Goal: Transaction & Acquisition: Subscribe to service/newsletter

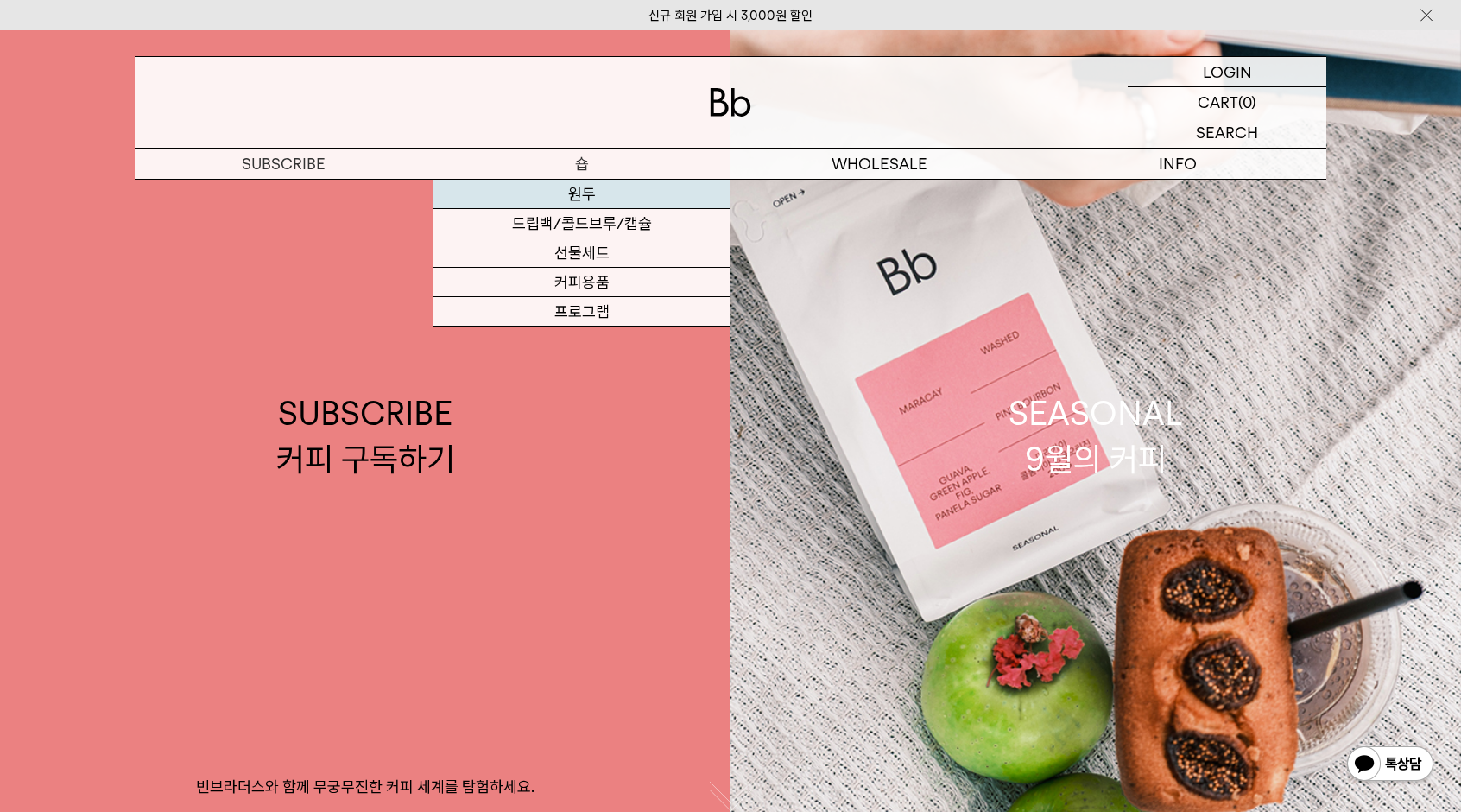
click at [590, 196] on link "원두" at bounding box center [581, 194] width 298 height 29
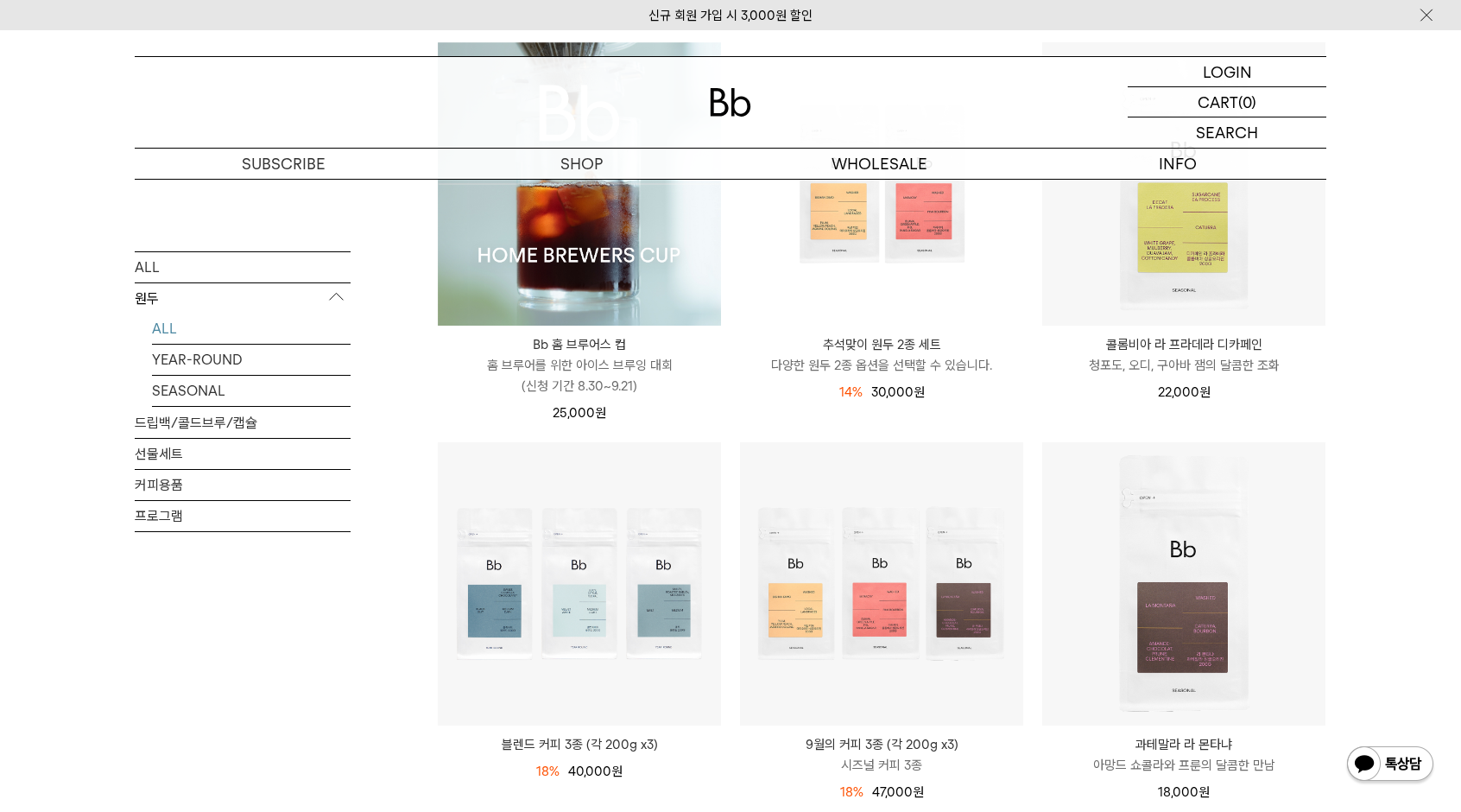
scroll to position [346, 0]
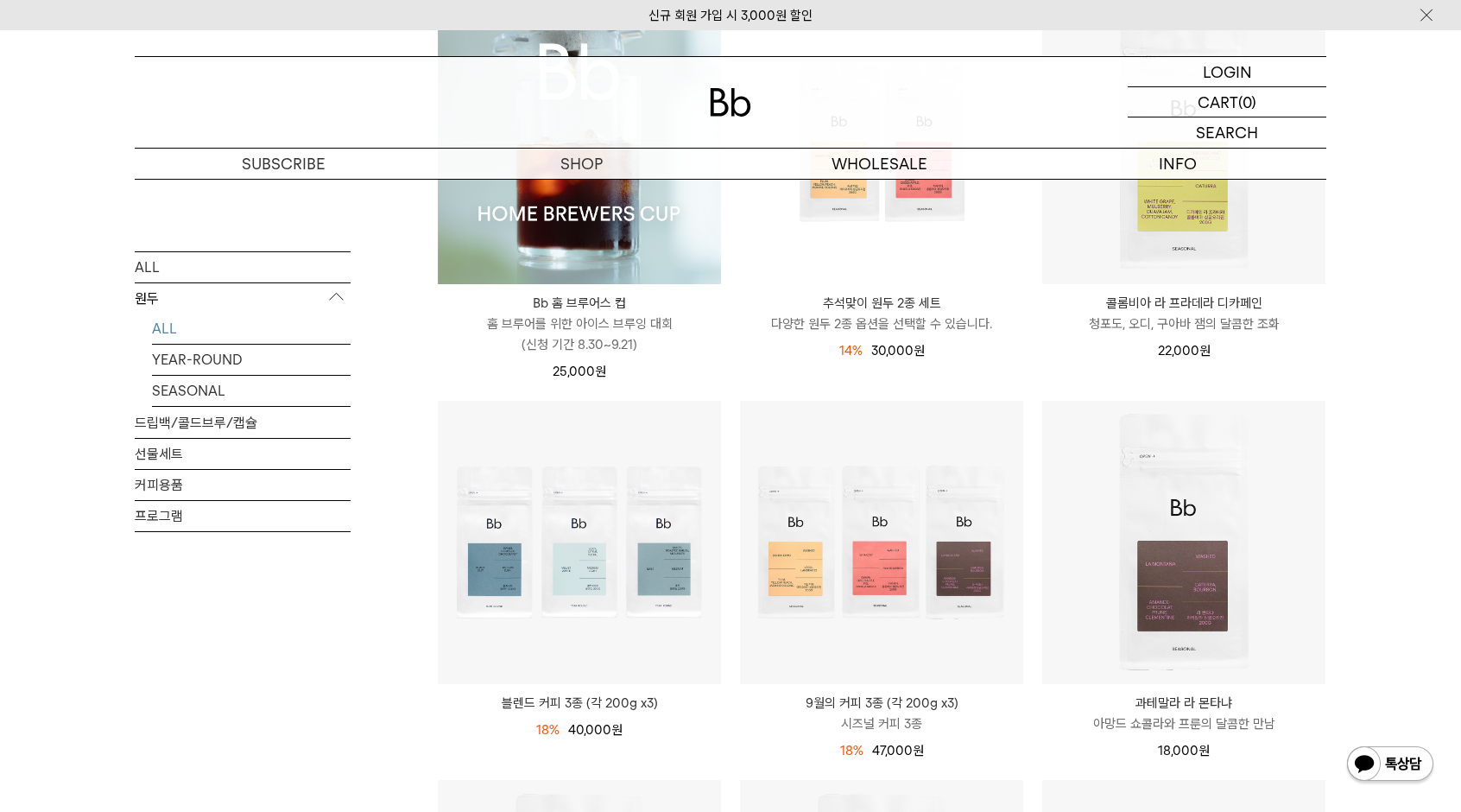
click at [1208, 319] on p "청포도, 오디, 구아바 잼의 달콤한 조화" at bounding box center [1183, 323] width 283 height 21
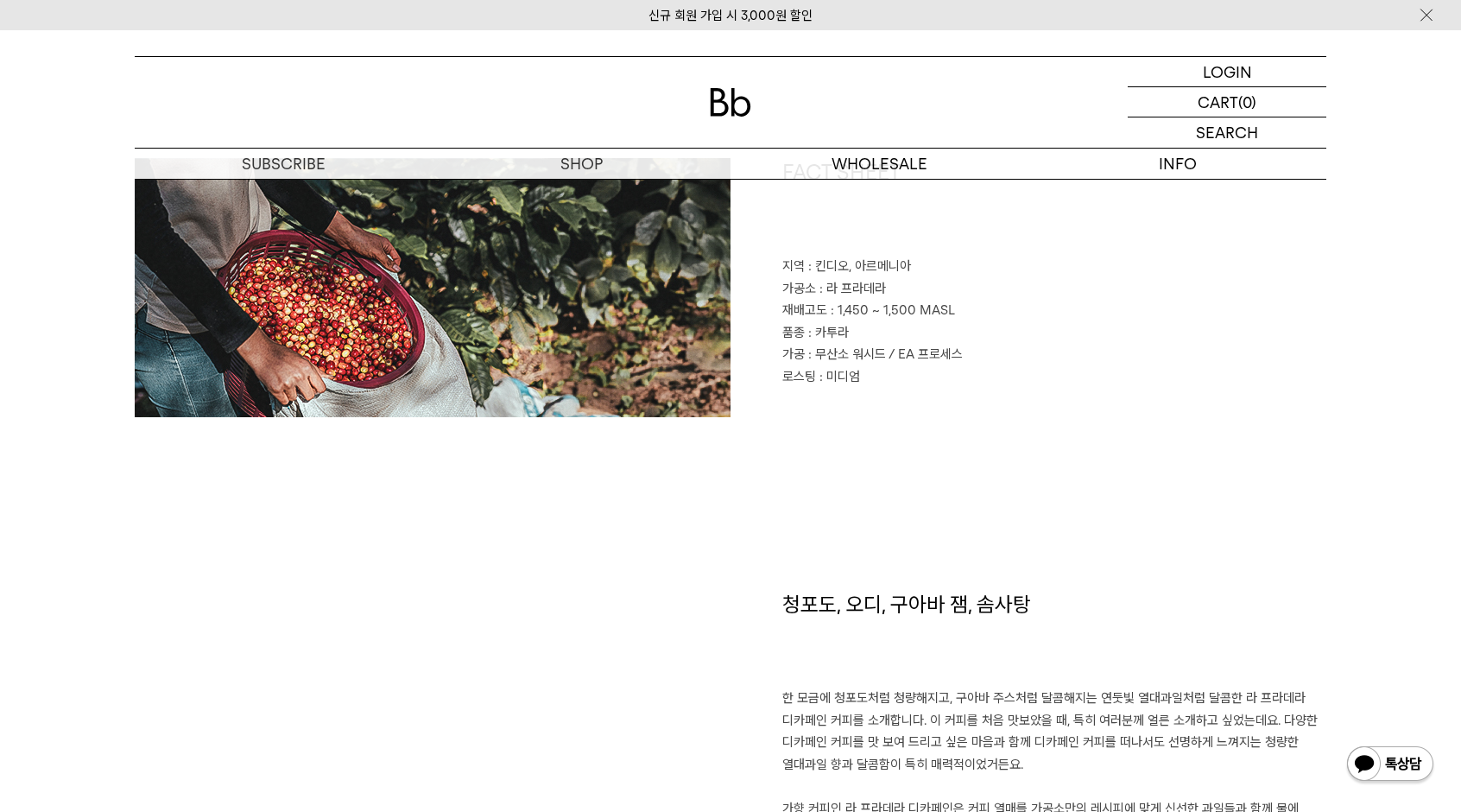
scroll to position [549, 0]
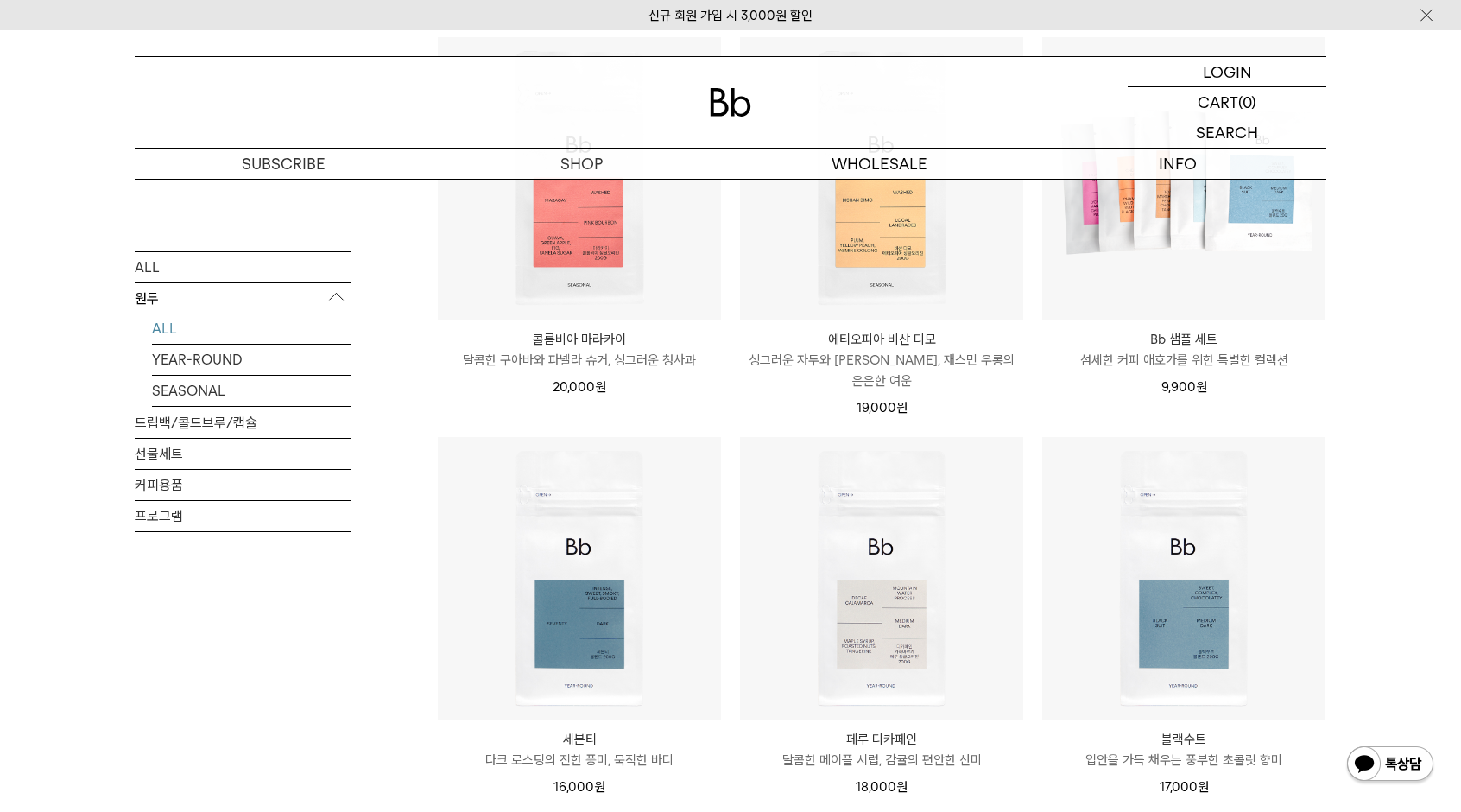
scroll to position [1295, 0]
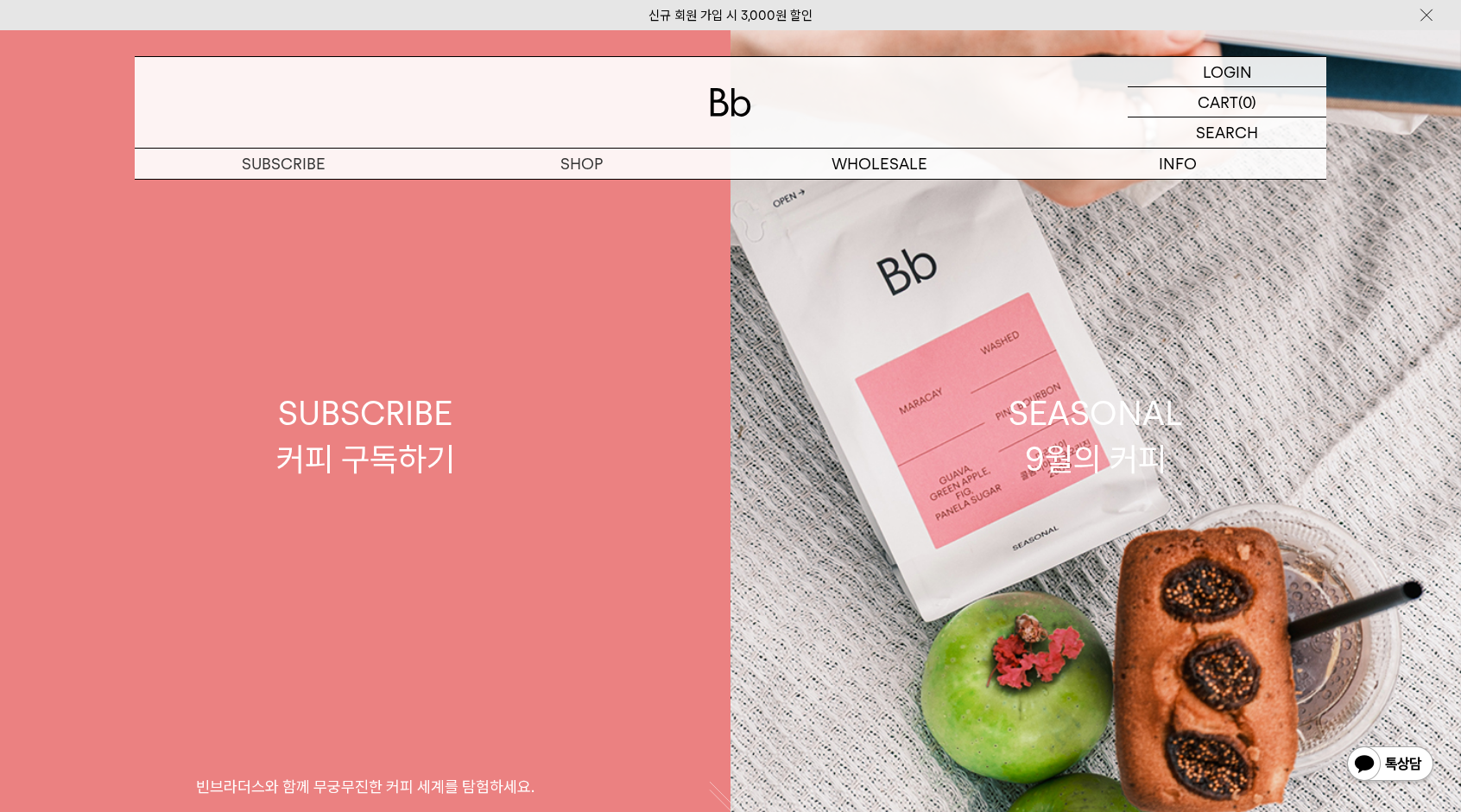
click at [335, 426] on div "SUBSCRIBE 커피 구독하기" at bounding box center [366, 436] width 178 height 92
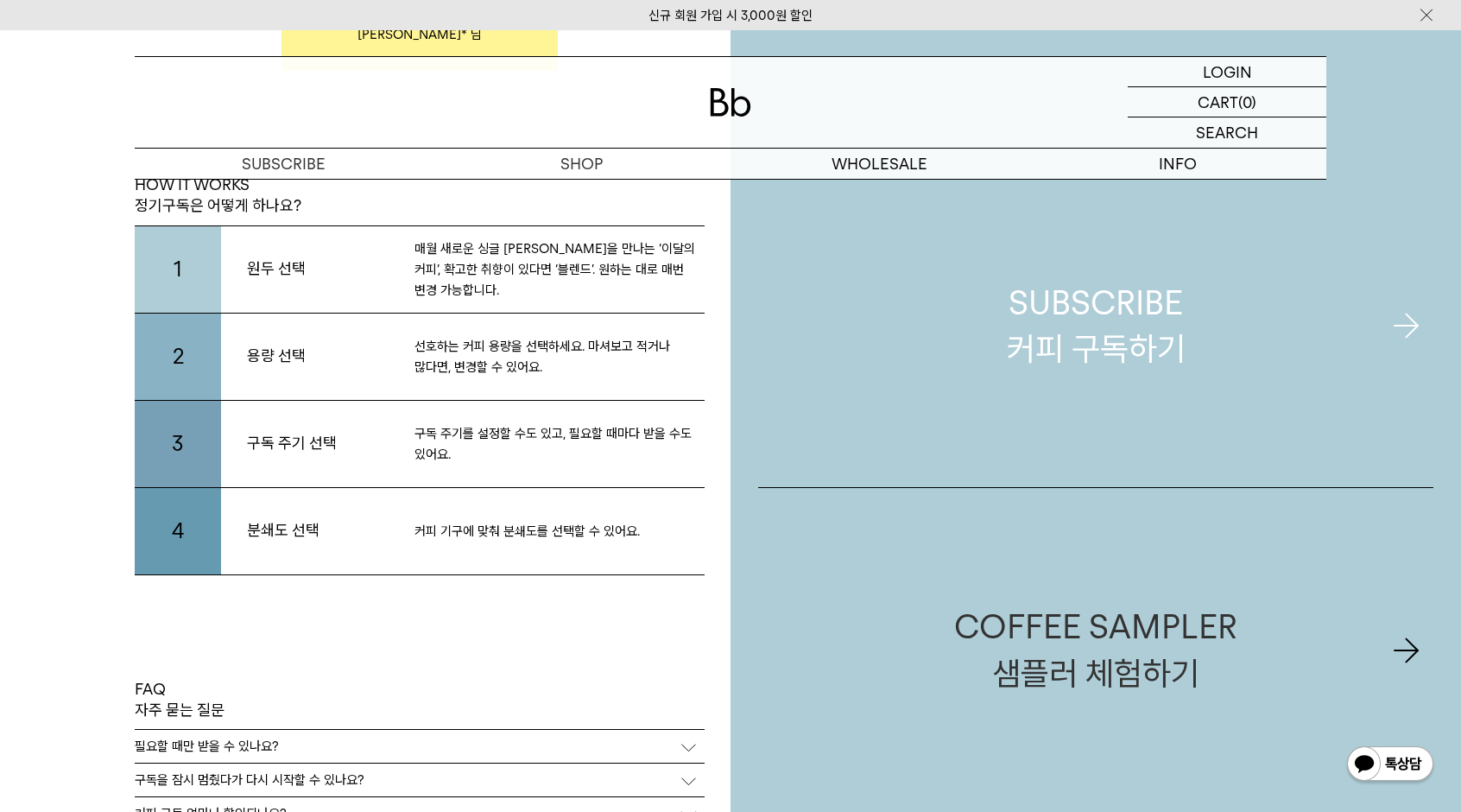
scroll to position [3541, 0]
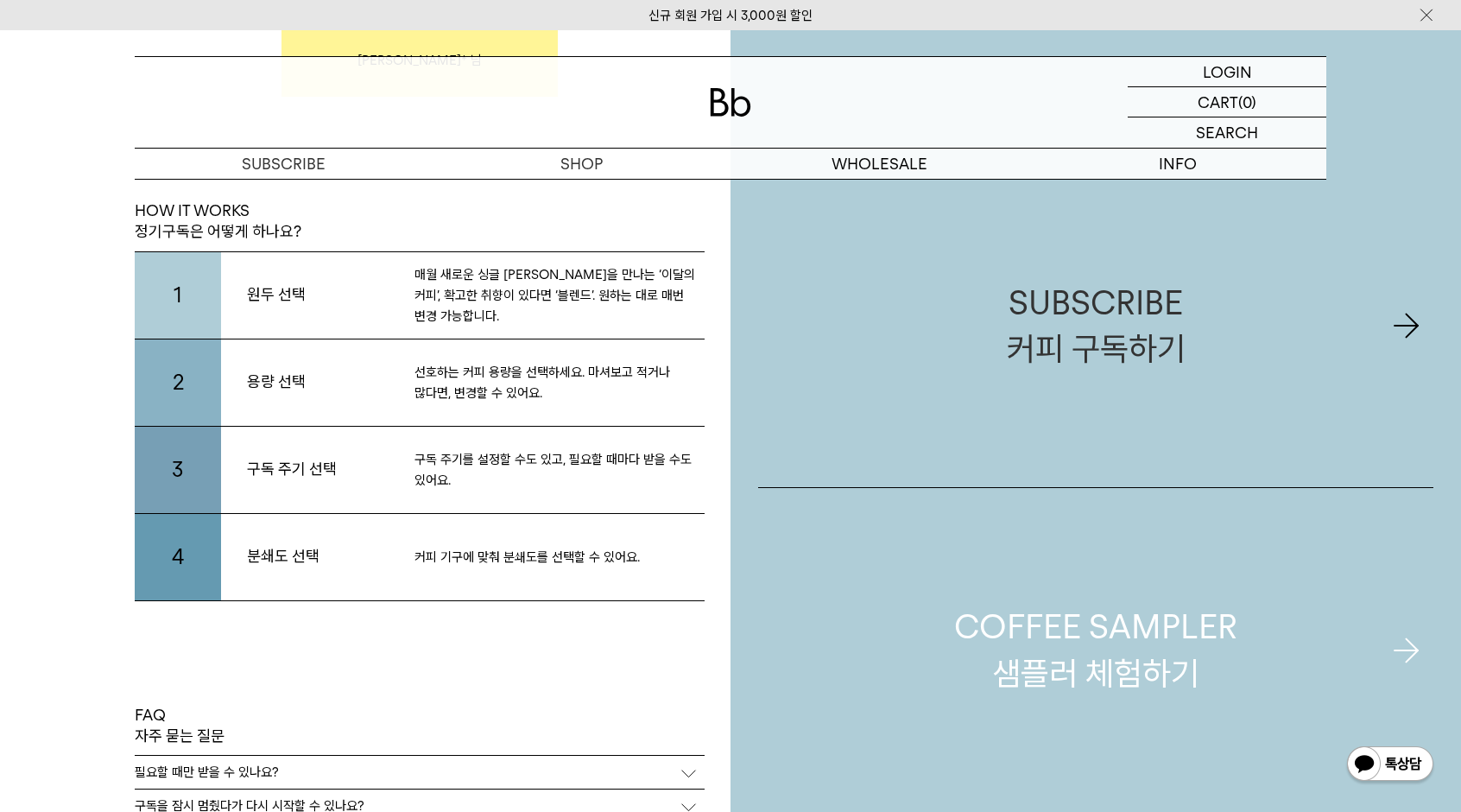
click at [1077, 627] on div "COFFEE SAMPLER 샘플러 체험하기" at bounding box center [1095, 649] width 283 height 92
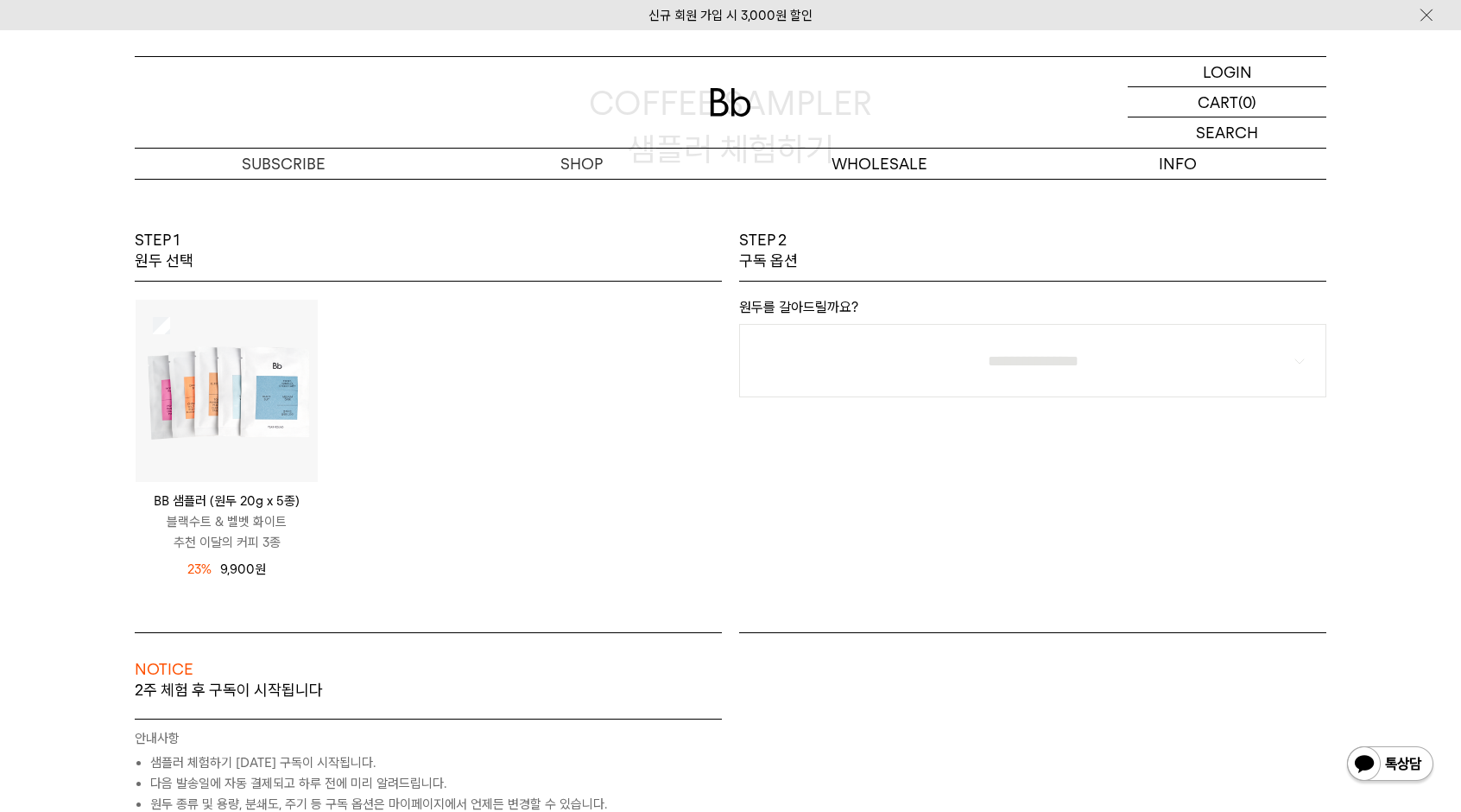
scroll to position [173, 0]
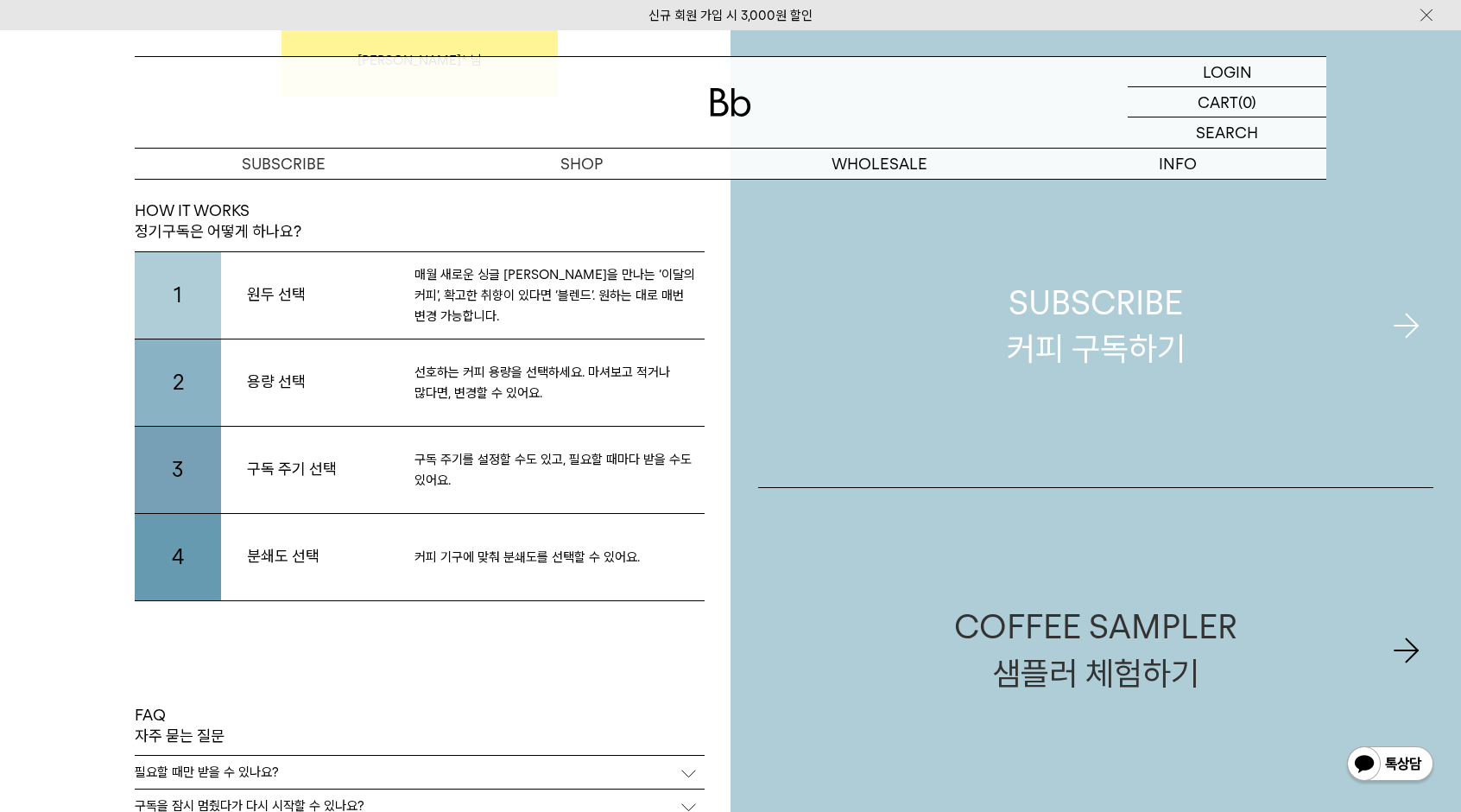
click at [1091, 357] on div "SUBSCRIBE 커피 구독하기" at bounding box center [1096, 325] width 178 height 92
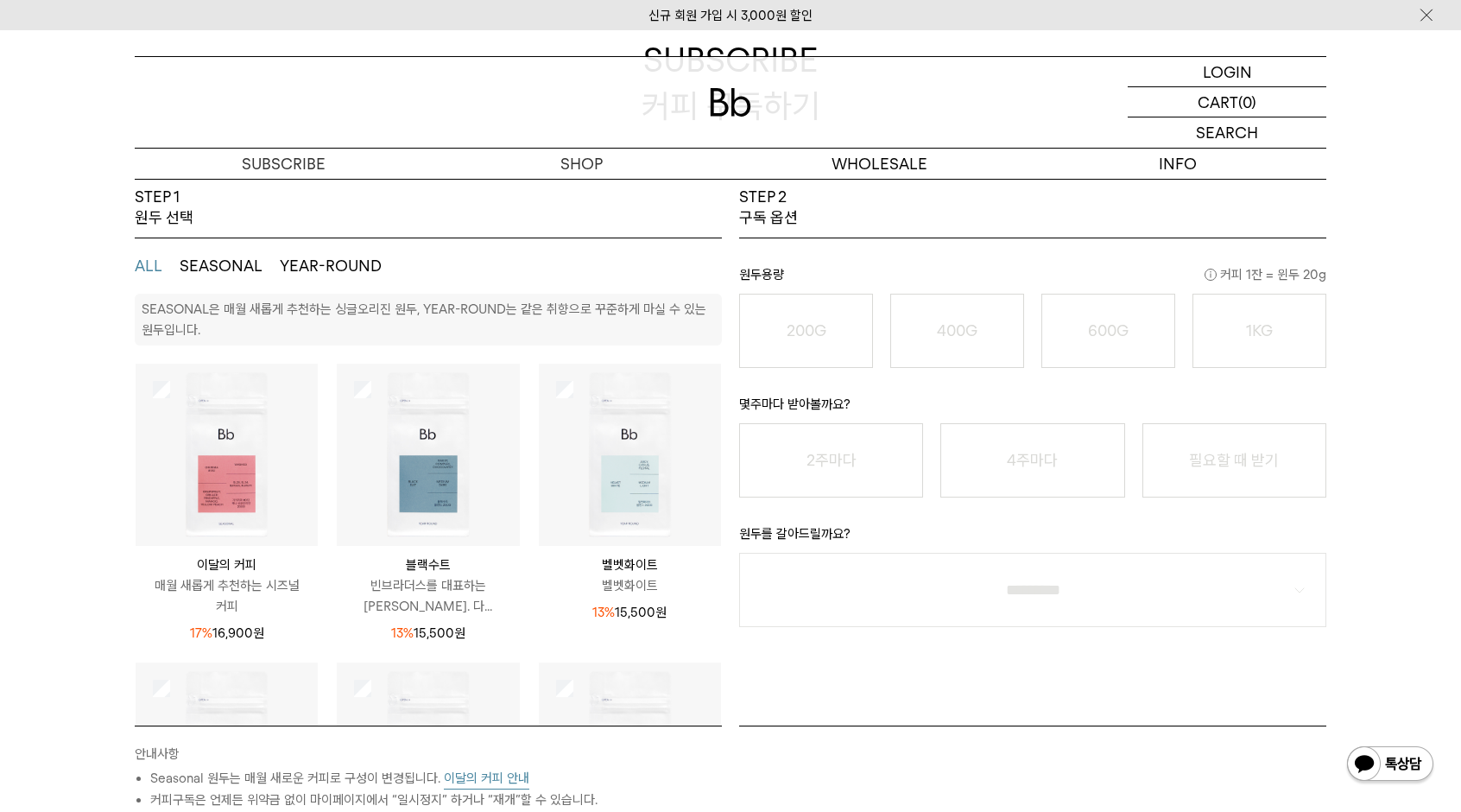
scroll to position [173, 0]
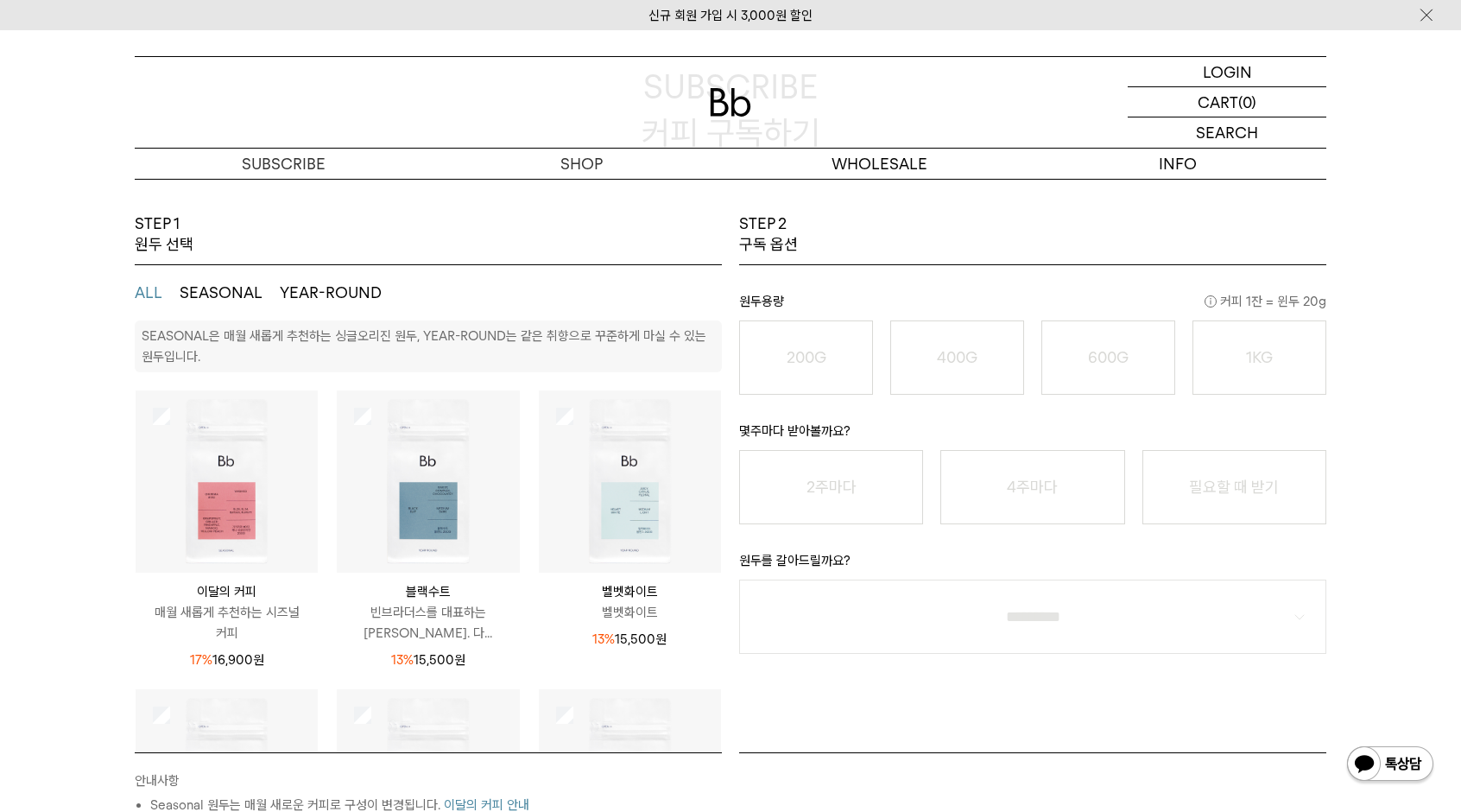
click at [250, 298] on button "SEASONAL" at bounding box center [220, 292] width 83 height 21
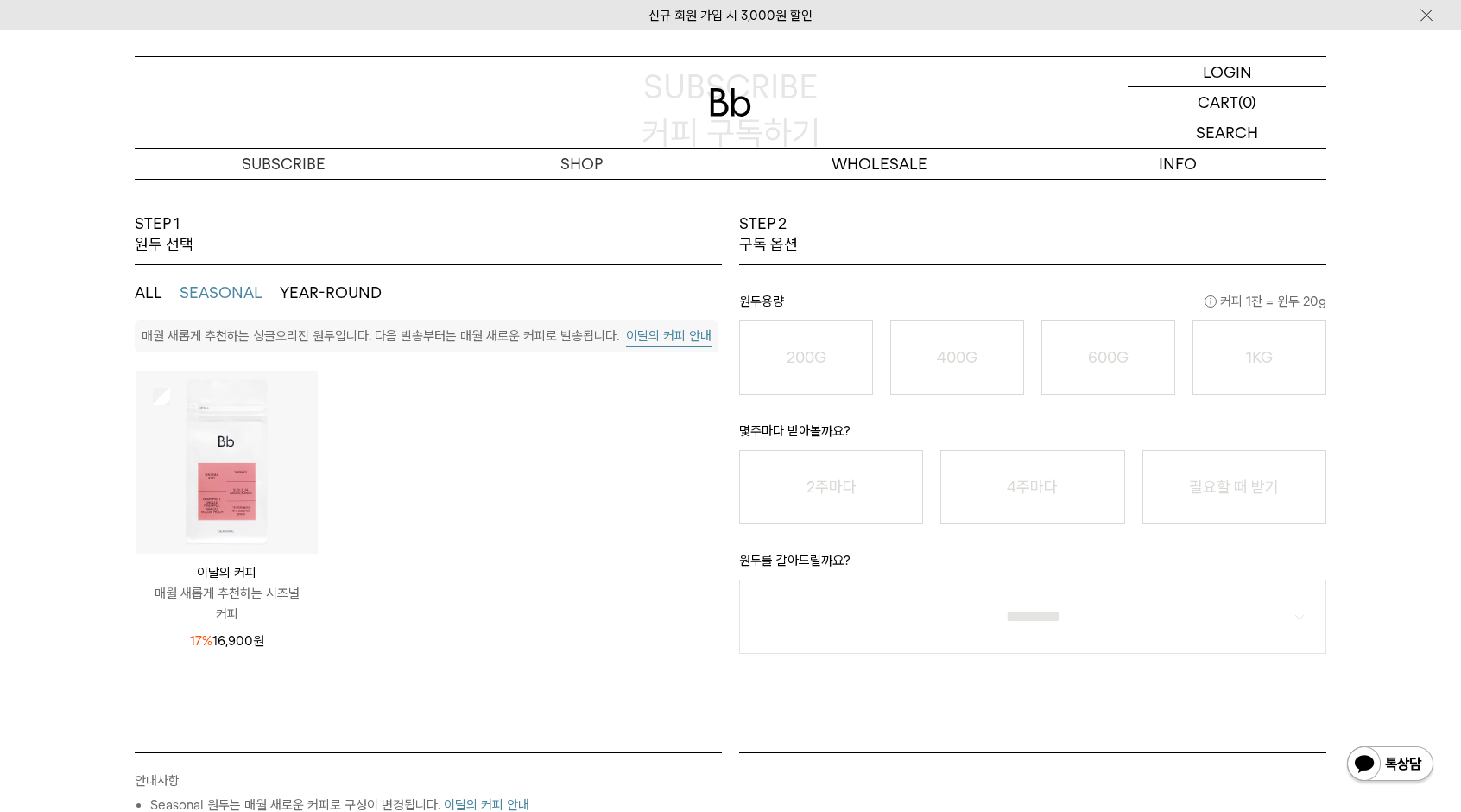
click at [308, 279] on ul "ALL SEASONAL YEAR-ROUND" at bounding box center [428, 292] width 587 height 56
click at [325, 290] on button "YEAR-ROUND" at bounding box center [330, 292] width 102 height 21
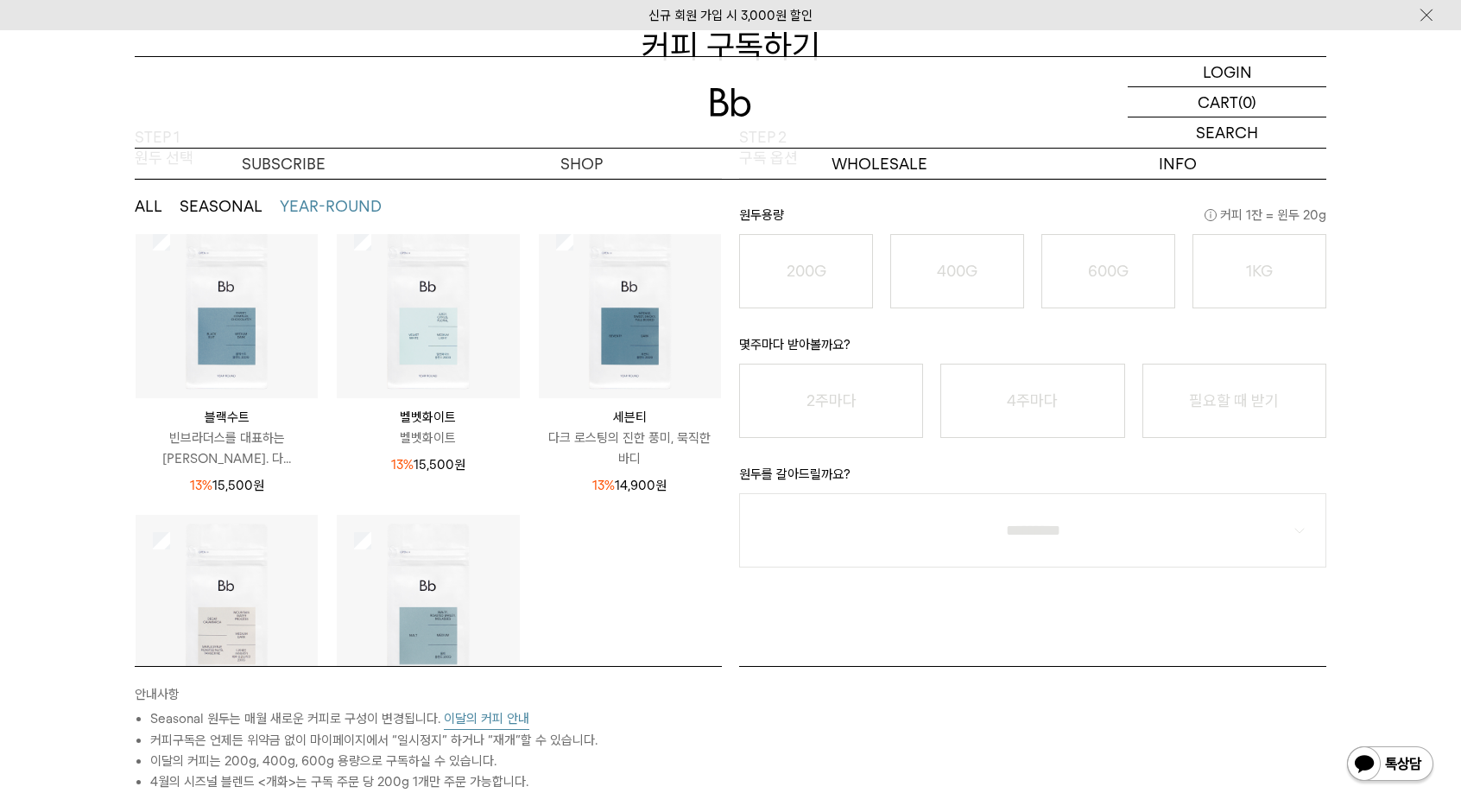
scroll to position [206, 0]
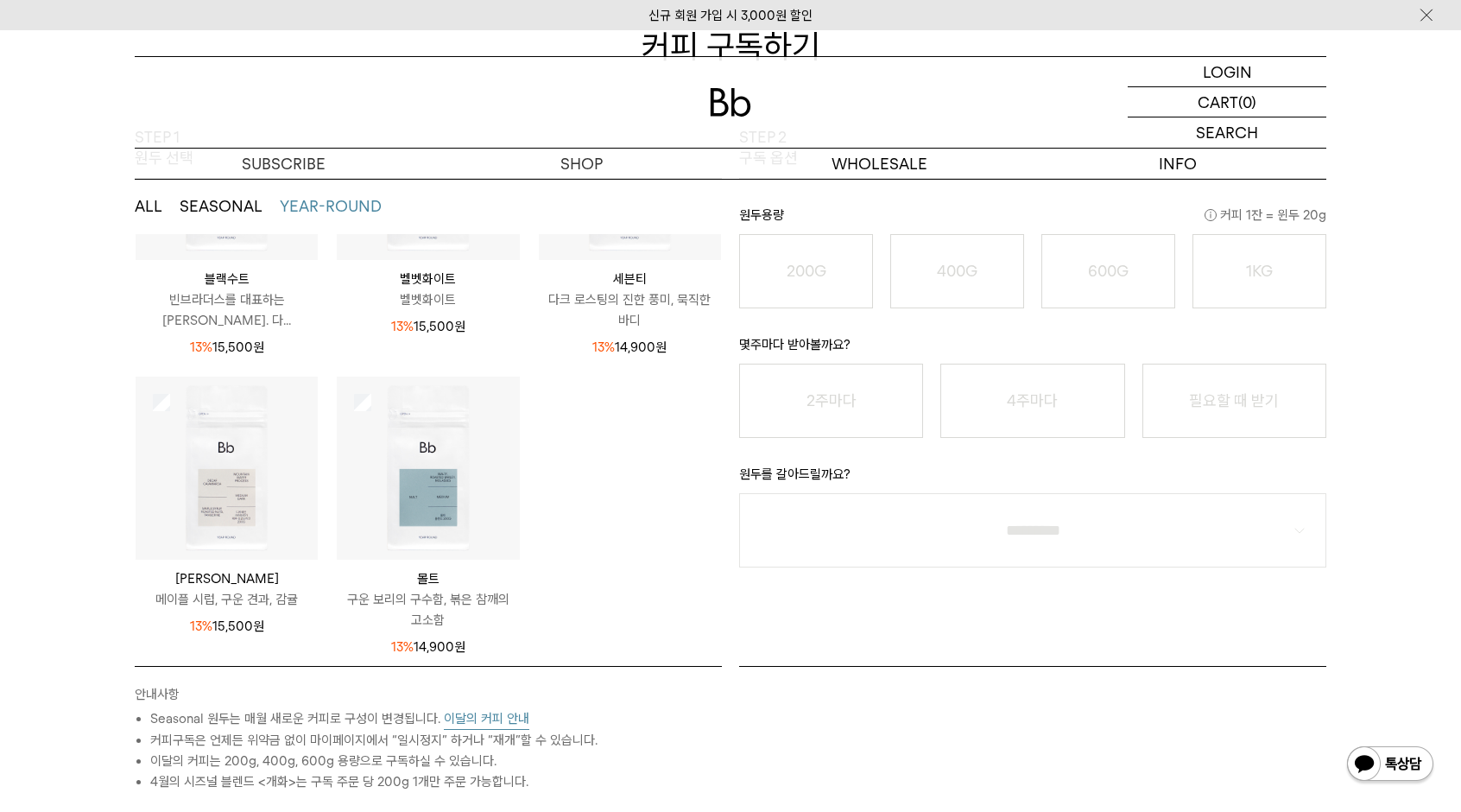
click at [218, 213] on button "SEASONAL" at bounding box center [220, 206] width 83 height 21
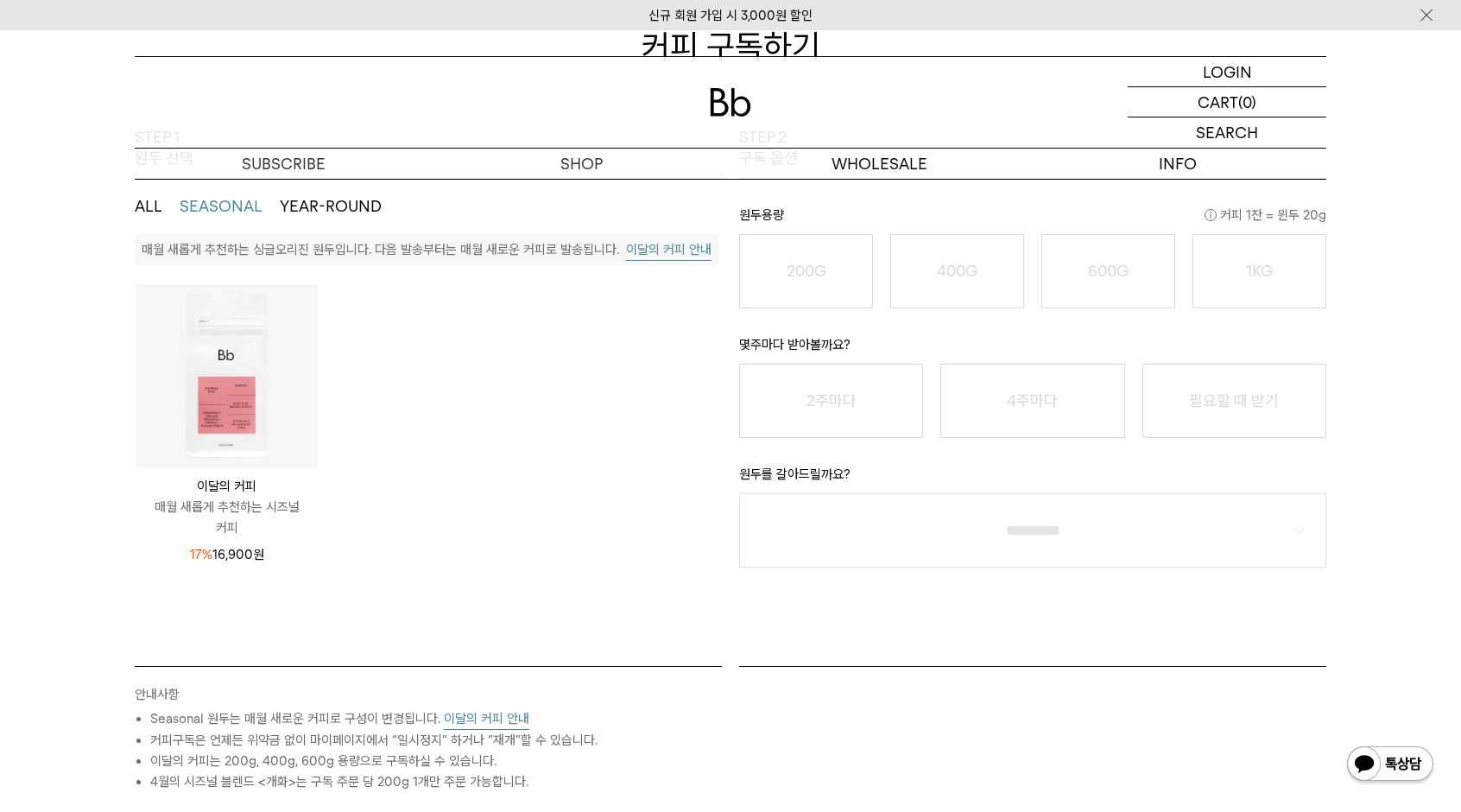
scroll to position [0, 0]
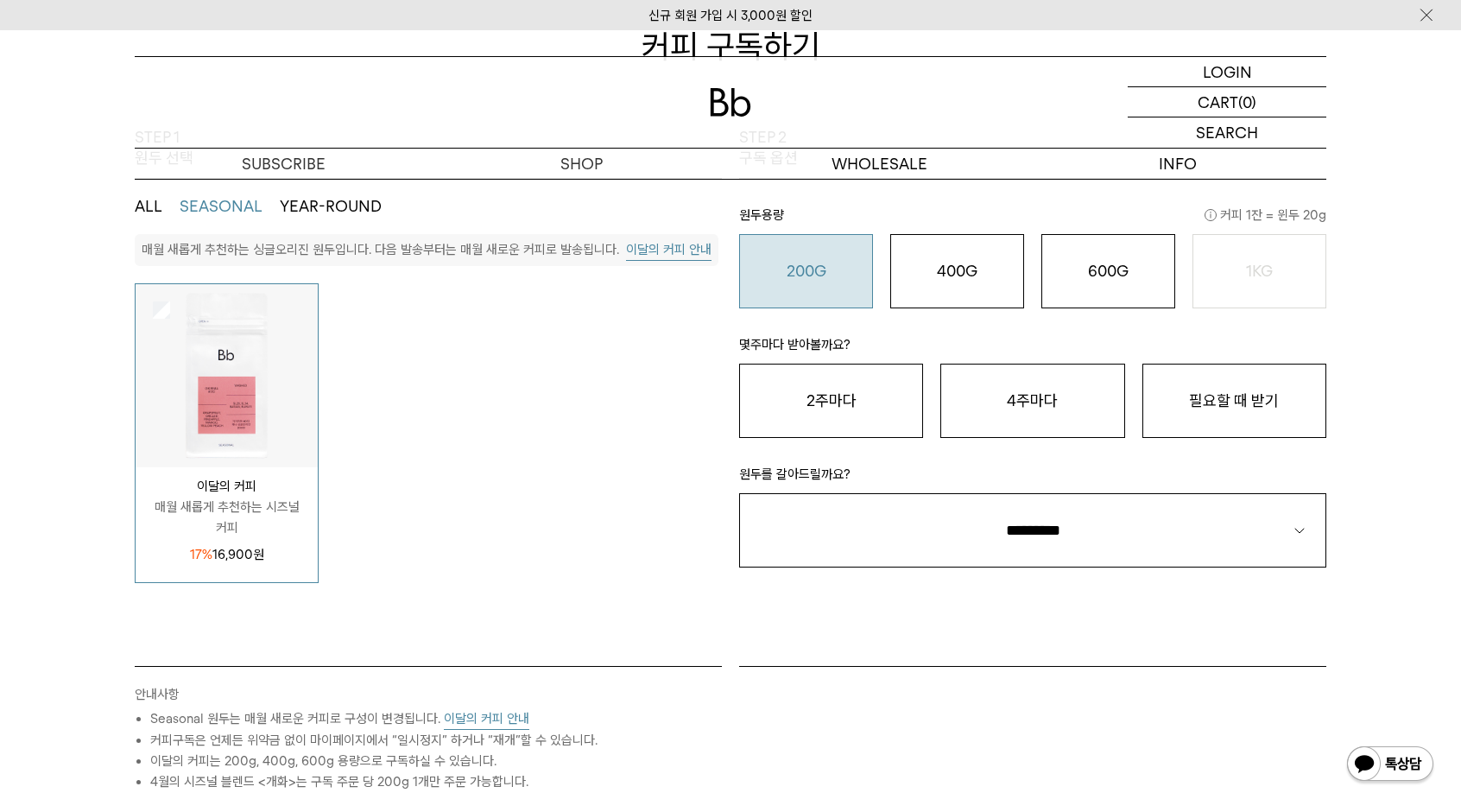
click at [791, 265] on o "200G" at bounding box center [807, 270] width 40 height 18
click at [997, 401] on button "4주마다" at bounding box center [1032, 401] width 184 height 75
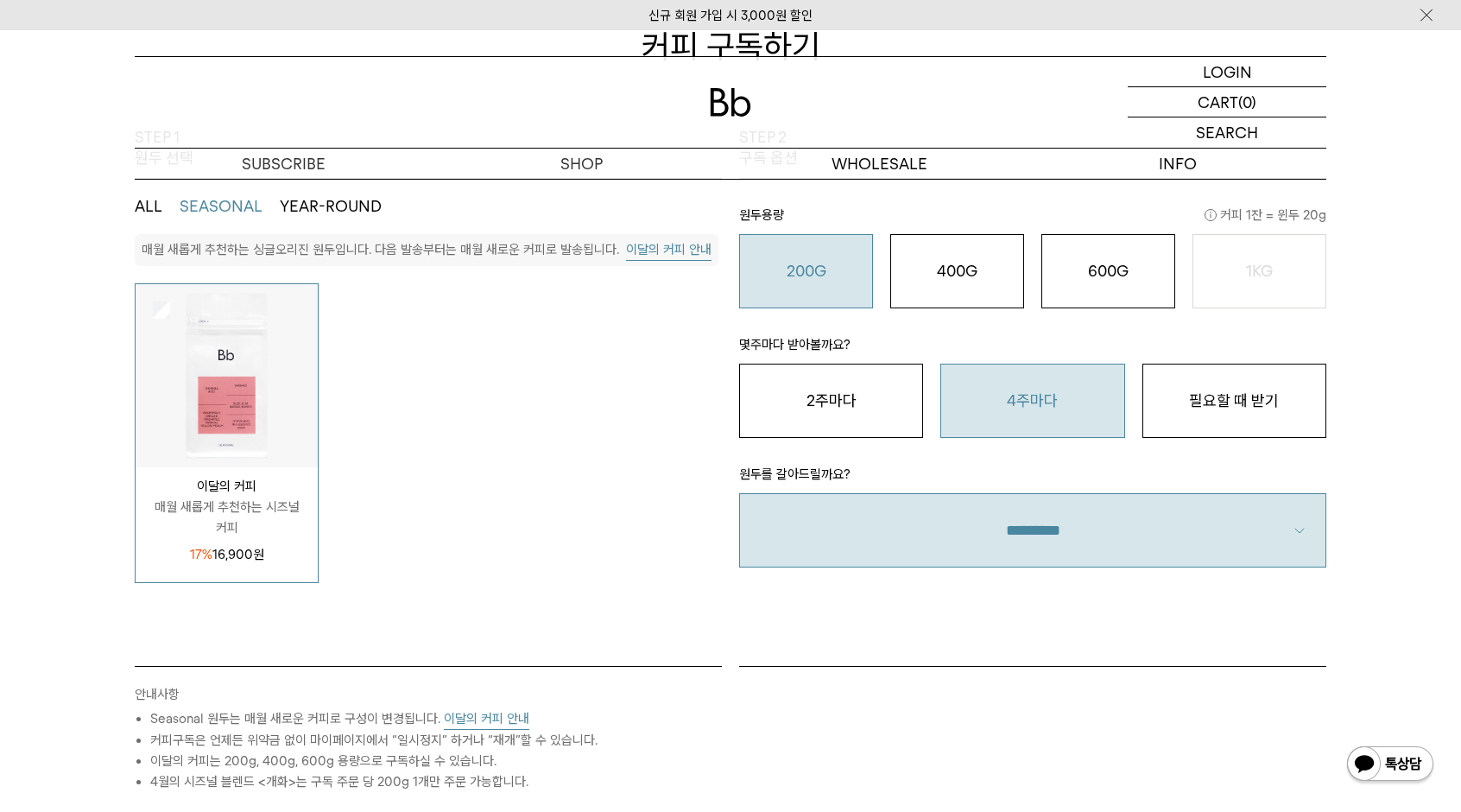
click at [988, 538] on select "**********" at bounding box center [1032, 531] width 587 height 75
select select "**"
click at [739, 493] on select "**********" at bounding box center [1032, 531] width 587 height 75
